Goal: Task Accomplishment & Management: Manage account settings

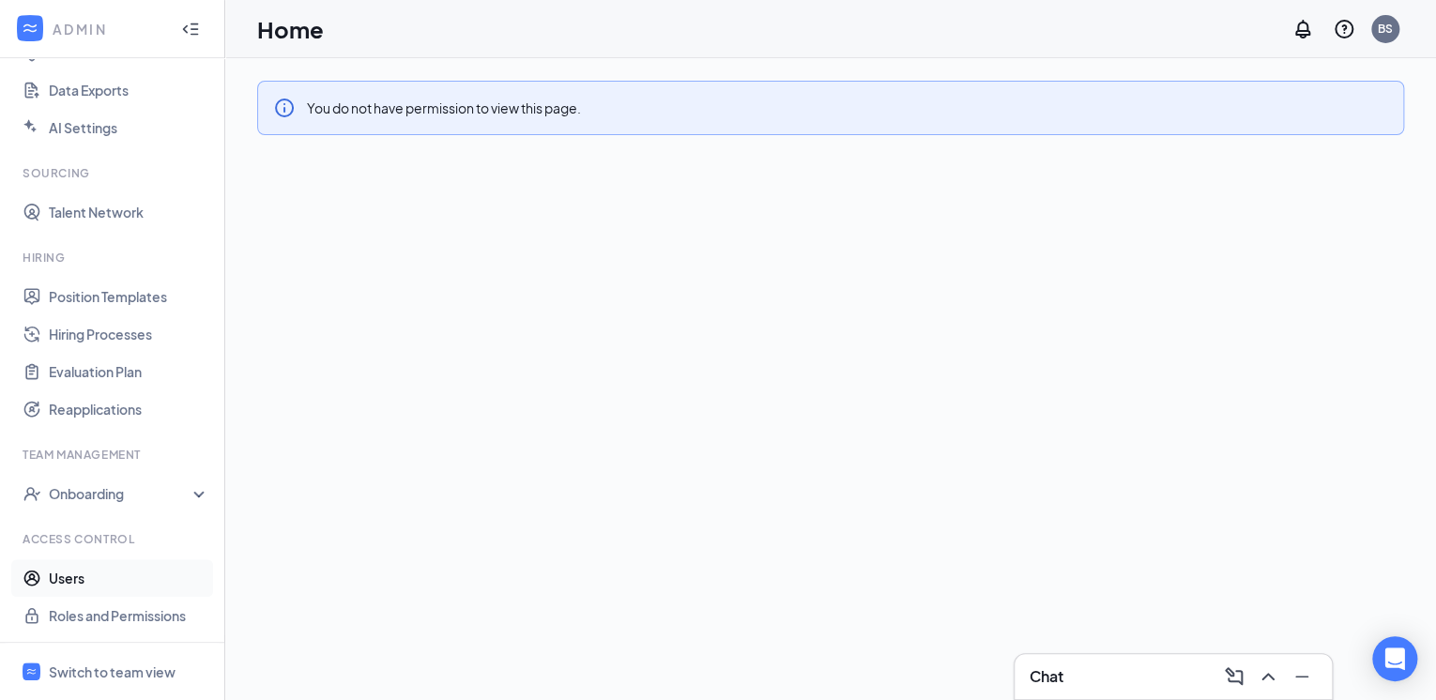
click at [106, 570] on link "Users" at bounding box center [129, 579] width 161 height 38
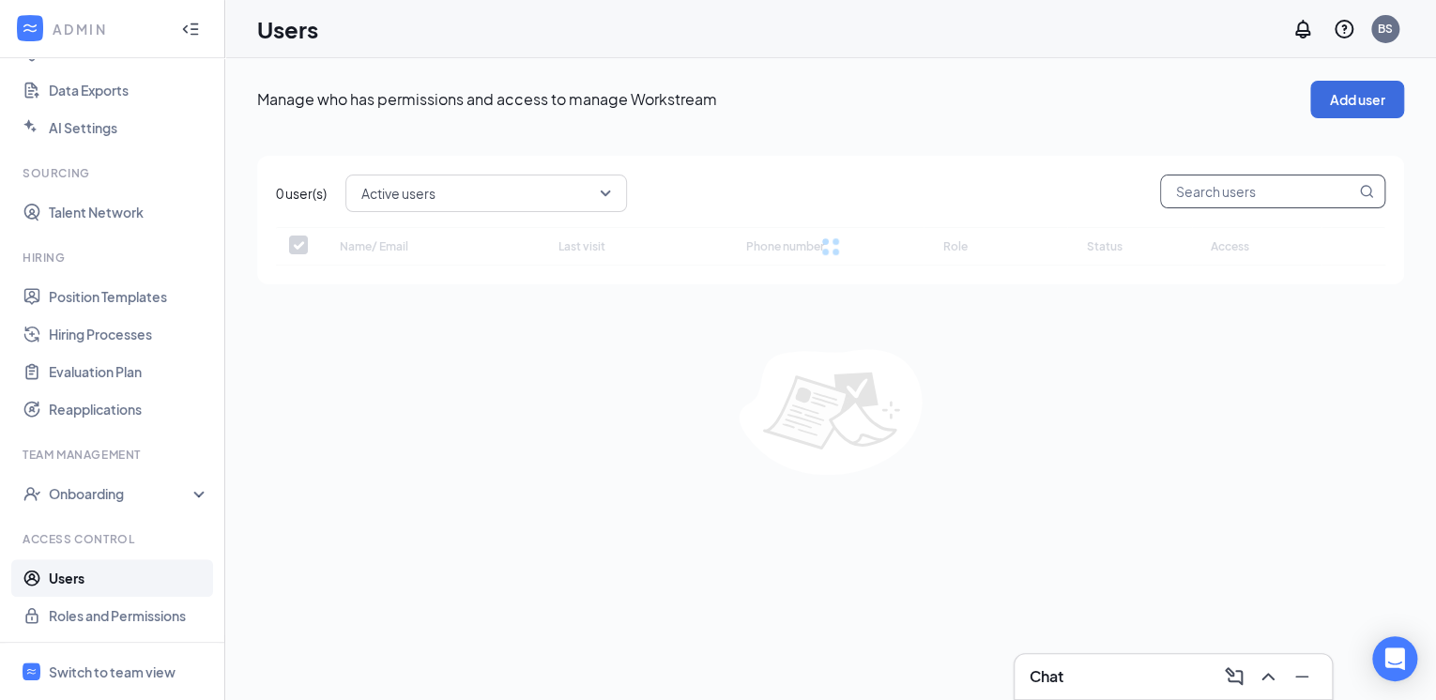
checkbox input "false"
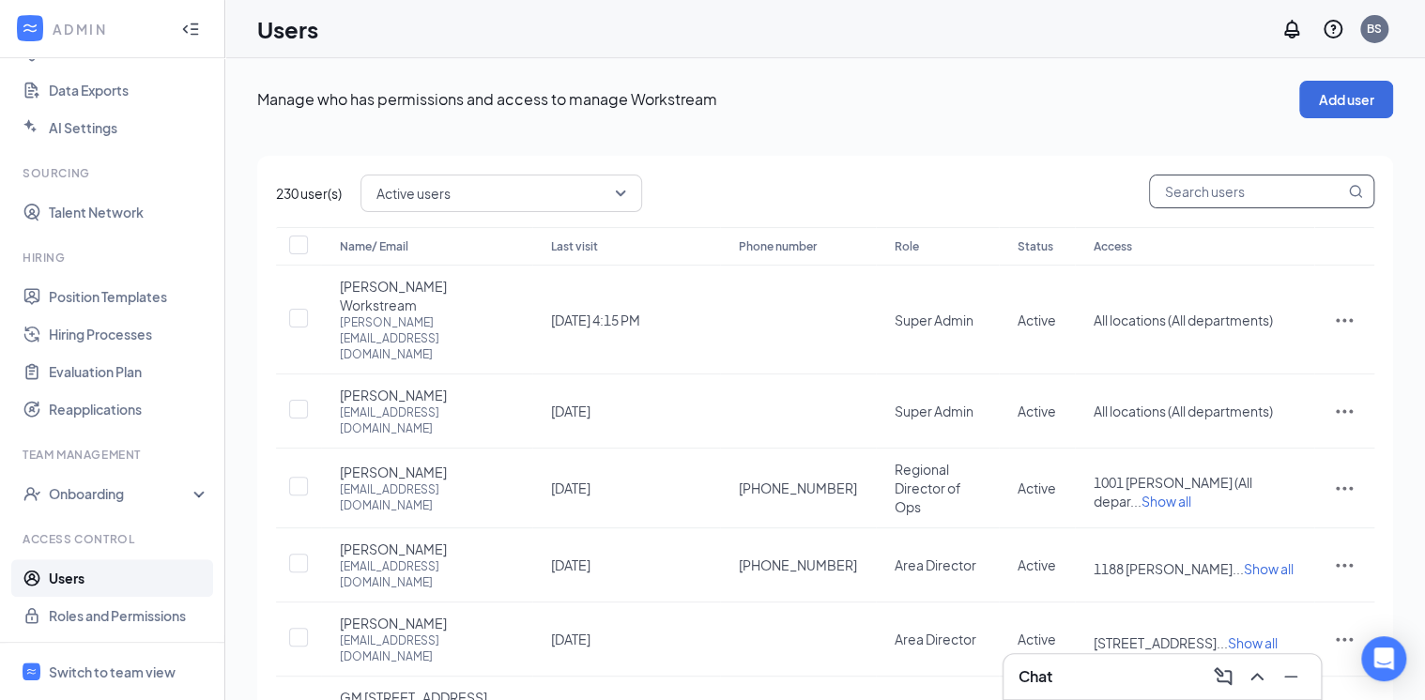
click at [1194, 193] on input "text" at bounding box center [1247, 192] width 194 height 32
type input "1300"
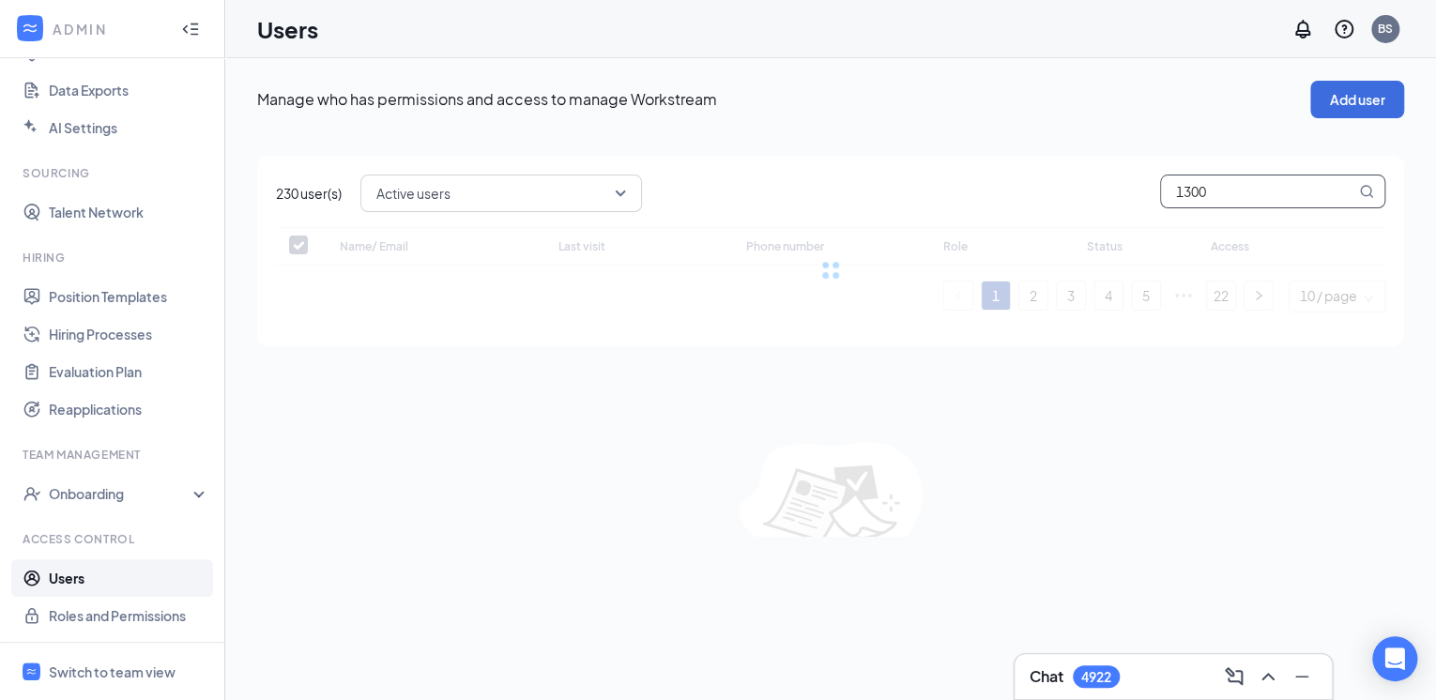
checkbox input "false"
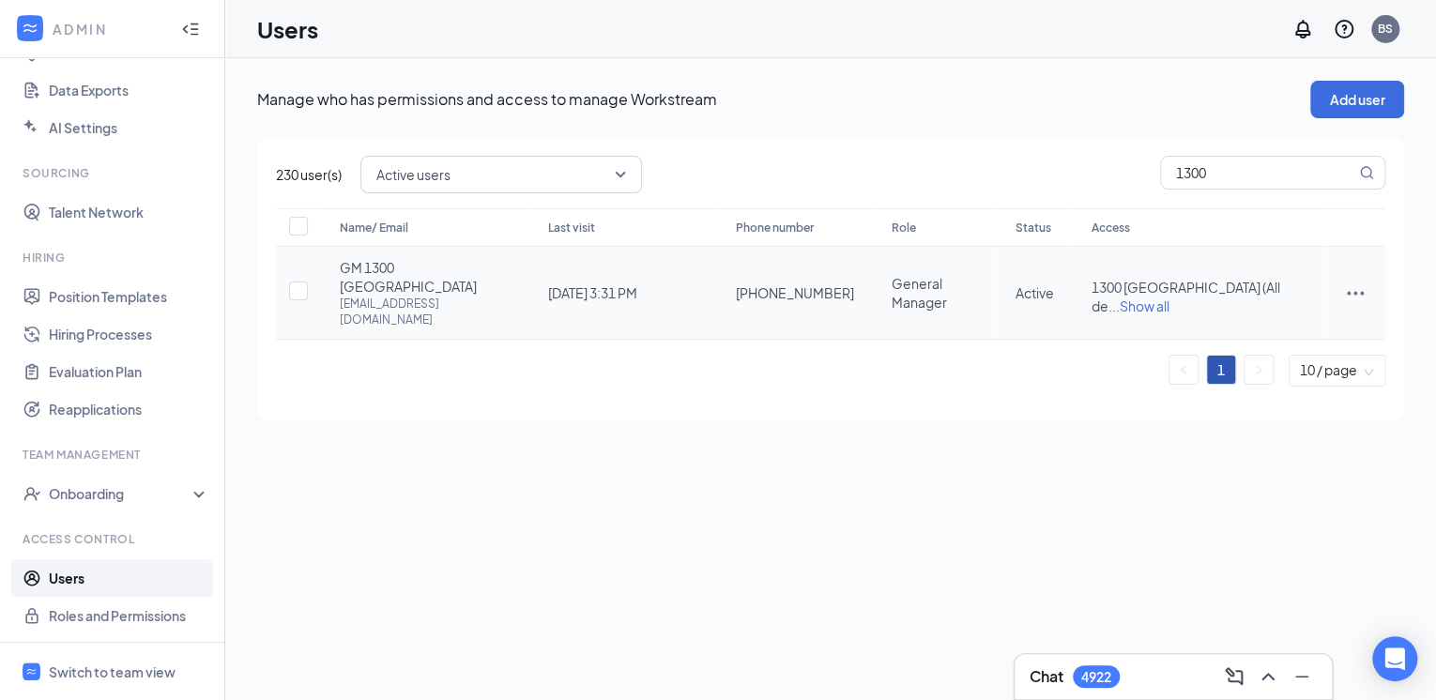
click at [1359, 282] on icon "ActionsIcon" at bounding box center [1355, 293] width 23 height 23
click at [1302, 361] on span "Reset password" at bounding box center [1285, 358] width 100 height 17
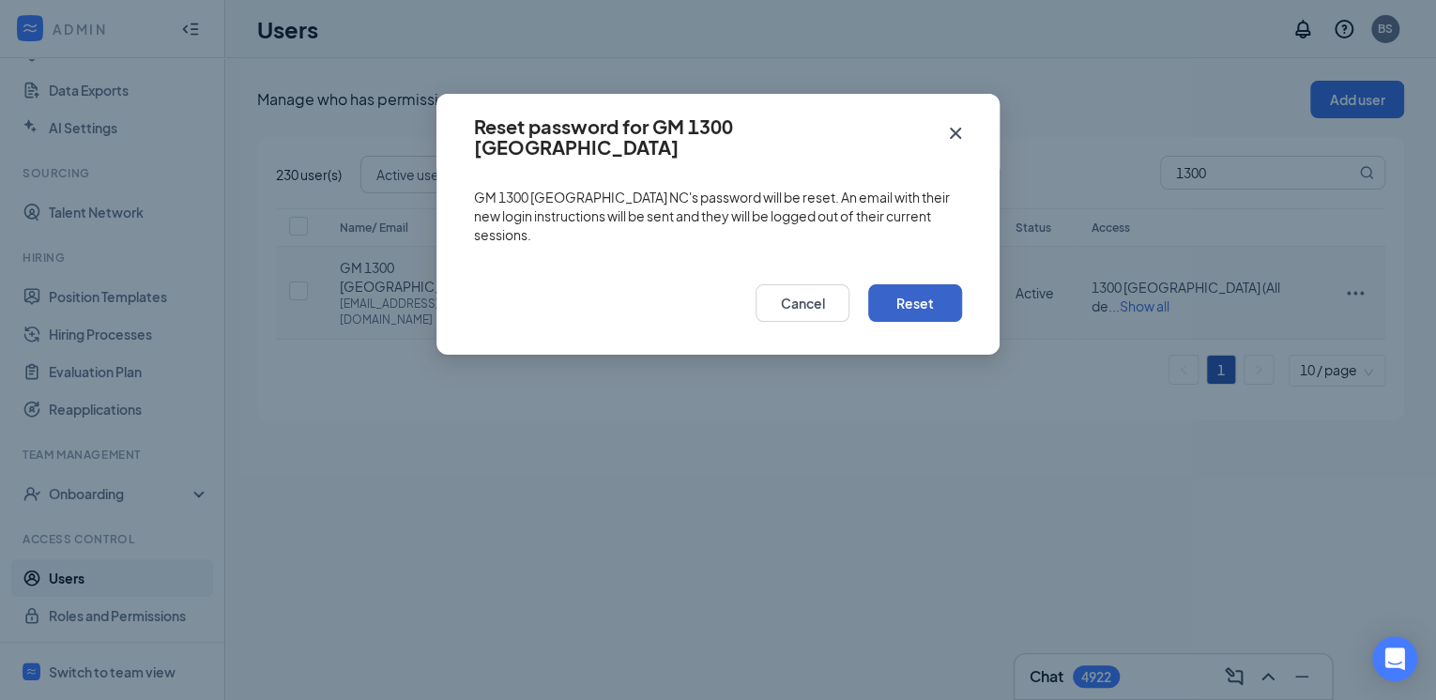
click at [896, 291] on button "Reset" at bounding box center [915, 303] width 94 height 38
